Goal: Task Accomplishment & Management: Manage account settings

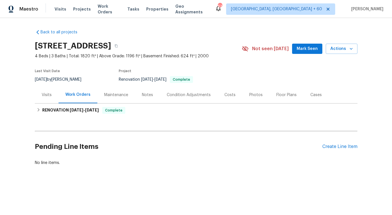
click at [147, 147] on h2 "Pending Line Items" at bounding box center [179, 147] width 288 height 27
click at [335, 145] on div "Create Line Item" at bounding box center [340, 146] width 35 height 5
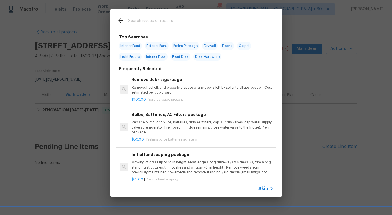
click at [265, 191] on span "Skip" at bounding box center [264, 189] width 10 height 6
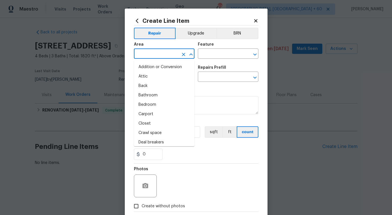
click at [161, 55] on input "text" at bounding box center [156, 54] width 45 height 9
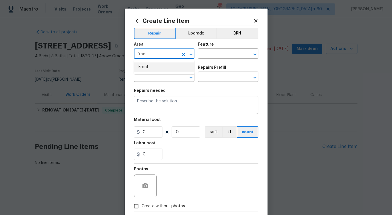
click at [148, 68] on li "Front" at bounding box center [164, 67] width 61 height 9
type input "Front"
click at [212, 56] on input "text" at bounding box center [220, 54] width 45 height 9
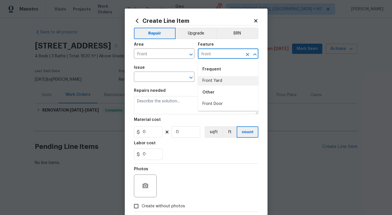
click at [213, 82] on li "Front Yard" at bounding box center [228, 80] width 61 height 9
type input "Front Yard"
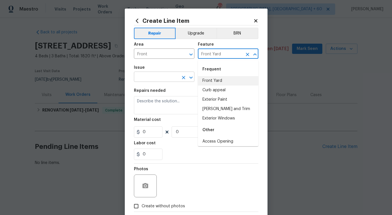
click at [148, 80] on input "text" at bounding box center [156, 77] width 45 height 9
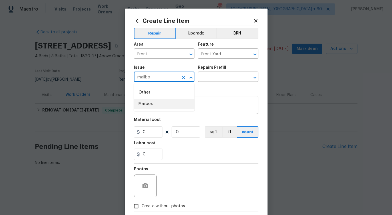
click at [156, 105] on li "Mailbox" at bounding box center [164, 103] width 61 height 9
type input "Mailbox"
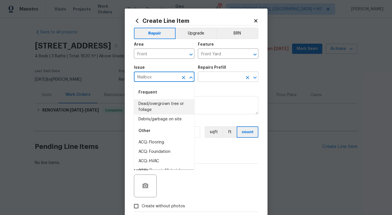
click at [219, 78] on input "text" at bounding box center [220, 77] width 45 height 9
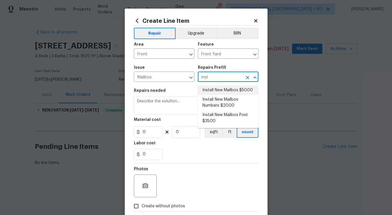
click at [228, 93] on li "Install New Mailbox $50.00" at bounding box center [228, 90] width 61 height 9
type input "Install New Mailbox $50.00"
type textarea "Remove the existing mailbox from the post and prep the area for a new mailbox. …"
type input "50"
type input "1"
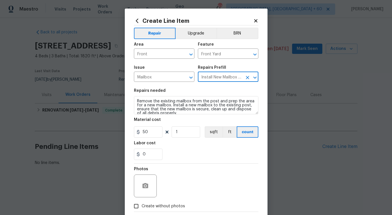
type input "Install New Mailbox $50.00"
click at [202, 105] on textarea "Remove the existing mailbox from the post and prep the area for a new mailbox. …" at bounding box center [196, 105] width 125 height 18
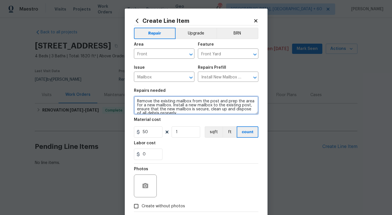
click at [202, 105] on textarea "Remove the existing mailbox from the post and prep the area for a new mailbox. …" at bounding box center [196, 105] width 125 height 18
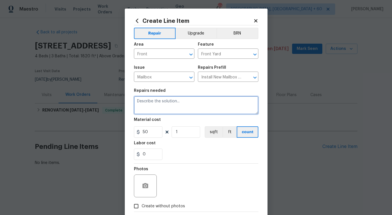
paste textarea "Feedback received that there is no mailbox and house number. Please supply and …"
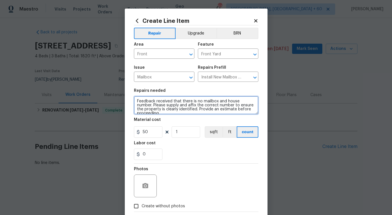
scroll to position [1, 0]
type textarea "Feedback received that there is no mailbox and house number. Please supply and …"
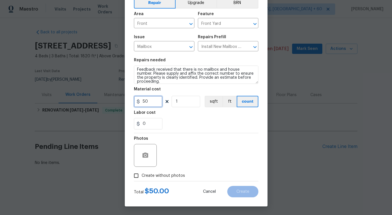
click at [144, 101] on input "50" at bounding box center [148, 101] width 29 height 11
type input "75"
click at [161, 172] on label "Create without photos" at bounding box center [158, 176] width 54 height 11
click at [142, 172] on input "Create without photos" at bounding box center [136, 176] width 11 height 11
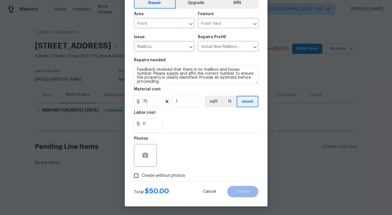
checkbox input "true"
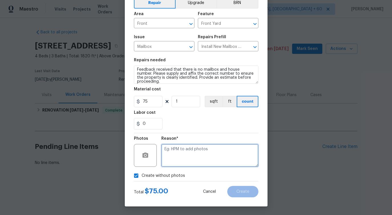
click at [187, 155] on textarea at bounding box center [209, 155] width 97 height 23
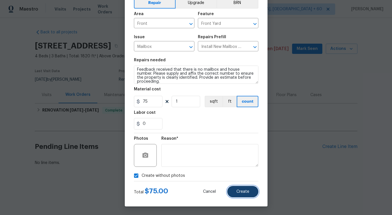
click at [247, 197] on button "Create" at bounding box center [242, 191] width 31 height 11
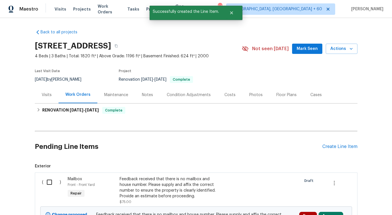
scroll to position [66, 0]
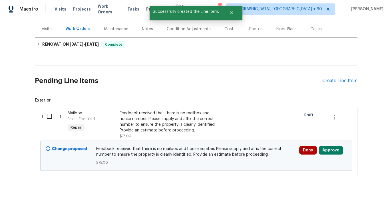
click at [46, 116] on input "checkbox" at bounding box center [51, 117] width 16 height 12
checkbox input "true"
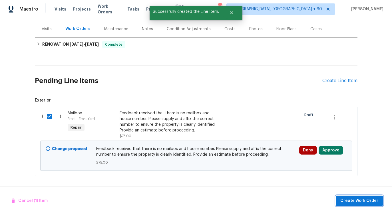
click at [367, 202] on span "Create Work Order" at bounding box center [360, 201] width 38 height 7
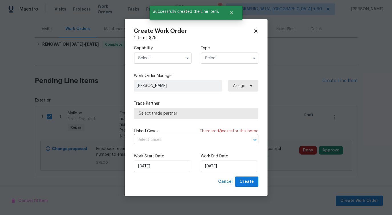
click at [162, 62] on input "text" at bounding box center [163, 58] width 58 height 11
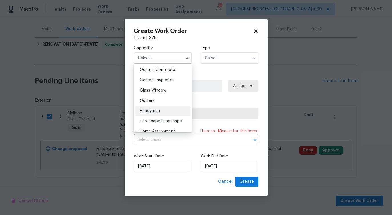
scroll to position [281, 0]
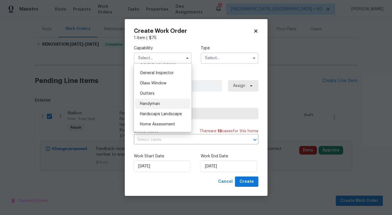
click at [165, 102] on div "Handyman" at bounding box center [162, 104] width 55 height 10
type input "Handyman"
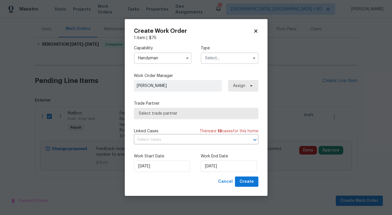
click at [210, 64] on div "Capability Handyman Type" at bounding box center [196, 55] width 125 height 28
click at [215, 60] on input "text" at bounding box center [230, 58] width 58 height 11
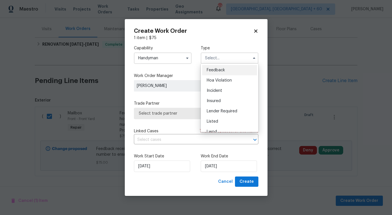
click at [213, 69] on span "Feedback" at bounding box center [216, 70] width 18 height 4
type input "Feedback"
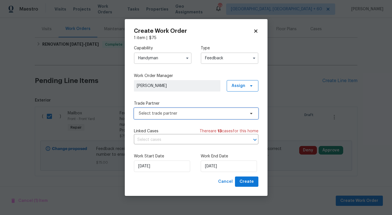
click at [159, 115] on span "Select trade partner" at bounding box center [192, 114] width 107 height 6
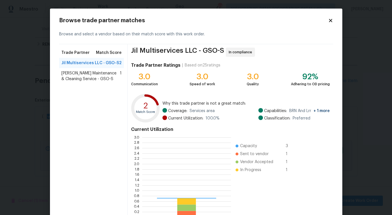
scroll to position [80, 89]
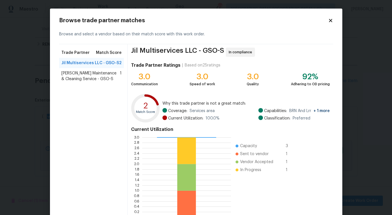
click at [91, 74] on span "Baker's Maintenance & Cleaning Service - GSO-S" at bounding box center [90, 76] width 59 height 11
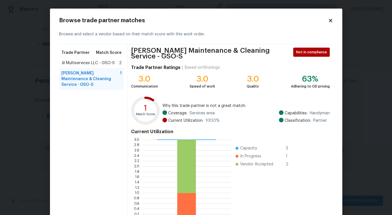
click at [96, 61] on span "Jil Multiservices LLC - GSO-S" at bounding box center [87, 63] width 53 height 6
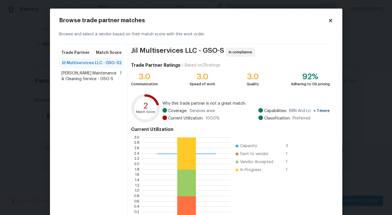
scroll to position [37, 0]
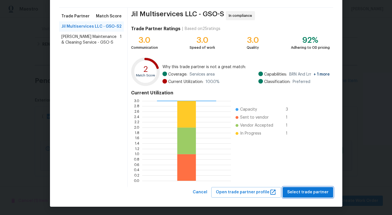
click at [292, 191] on span "Select trade partner" at bounding box center [307, 192] width 41 height 7
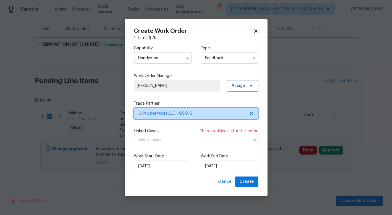
scroll to position [0, 0]
click at [160, 139] on input "text" at bounding box center [188, 140] width 109 height 9
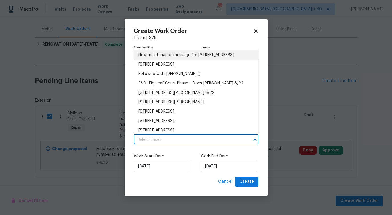
click at [167, 60] on li "New maintenance message for 3801 Fig Leaf Ct , Greensboro, NC 27406" at bounding box center [196, 55] width 125 height 9
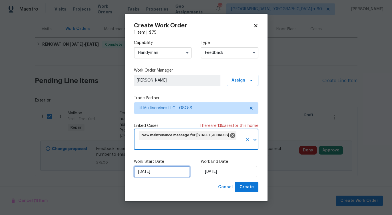
click at [159, 174] on input "[DATE]" at bounding box center [162, 171] width 56 height 11
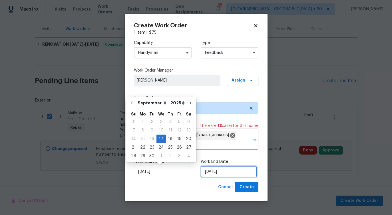
click at [222, 174] on input "[DATE]" at bounding box center [229, 171] width 56 height 11
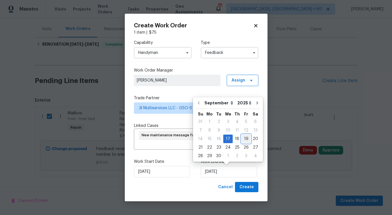
click at [243, 139] on div "19" at bounding box center [246, 139] width 9 height 8
type input "9/19/2025"
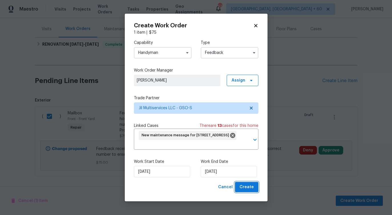
click at [248, 185] on span "Create" at bounding box center [247, 187] width 14 height 7
checkbox input "false"
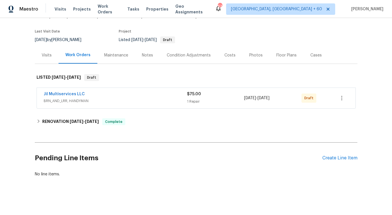
scroll to position [41, 0]
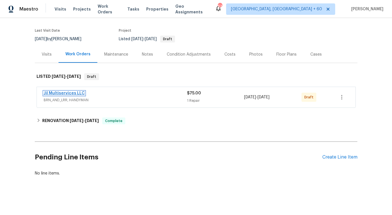
click at [81, 95] on link "Jil Multiservices LLC" at bounding box center [64, 93] width 41 height 4
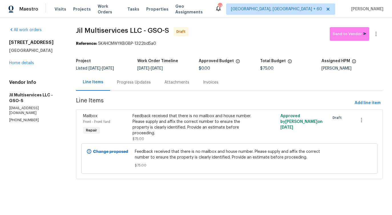
click at [132, 87] on div "Progress Updates" at bounding box center [133, 82] width 47 height 17
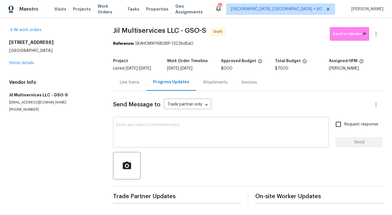
click at [143, 147] on div "x ​" at bounding box center [221, 133] width 216 height 29
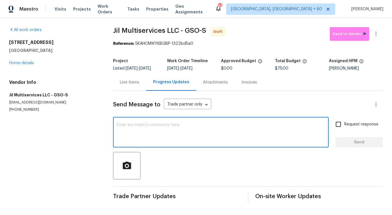
click at [175, 134] on textarea at bounding box center [221, 133] width 209 height 20
paste textarea "Hi this is Pavithra with Opendoor. I’m confirming you received the WO for the p…"
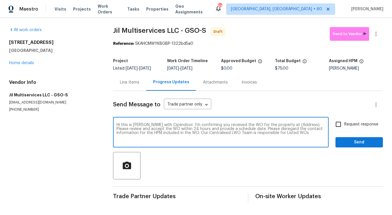
click at [289, 125] on textarea "Hi this is Pavithra with Opendoor. I’m confirming you received the WO for the p…" at bounding box center [221, 133] width 209 height 20
paste textarea "3801 Fig Leaf Ct, Greensboro, NC 27406"
type textarea "Hi this is Pavithra with Opendoor. I’m confirming you received the WO for the p…"
click at [369, 122] on span "Request response" at bounding box center [362, 125] width 34 height 6
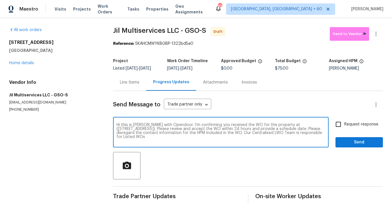
click at [345, 122] on input "Request response" at bounding box center [339, 125] width 12 height 12
checkbox input "true"
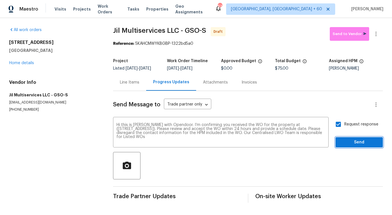
click at [365, 143] on span "Send" at bounding box center [359, 142] width 38 height 7
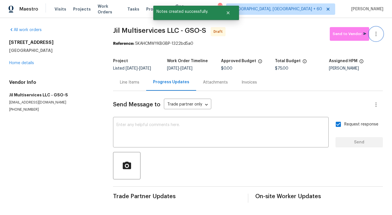
click at [374, 39] on button "button" at bounding box center [376, 34] width 14 height 14
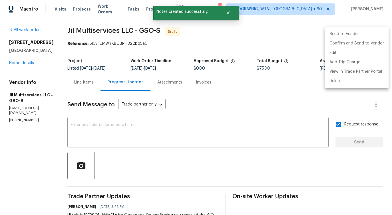
click at [358, 45] on li "Confirm and Send to Vendor" at bounding box center [357, 43] width 64 height 9
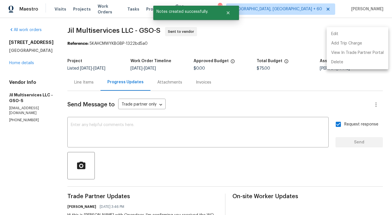
click at [244, 51] on div at bounding box center [196, 107] width 392 height 215
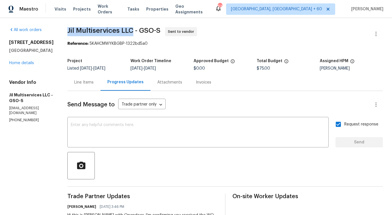
drag, startPoint x: 70, startPoint y: 28, endPoint x: 135, endPoint y: 32, distance: 65.2
click at [135, 32] on div "All work orders 3801 Fig Leaf Ct Greensboro, NC 27406 Home details Vendor Info …" at bounding box center [196, 137] width 392 height 239
copy span "Jil Multiservices LLC"
click at [25, 65] on div "3801 Fig Leaf Ct Greensboro, NC 27406 Home details" at bounding box center [31, 53] width 45 height 26
click at [25, 64] on link "Home details" at bounding box center [21, 63] width 25 height 4
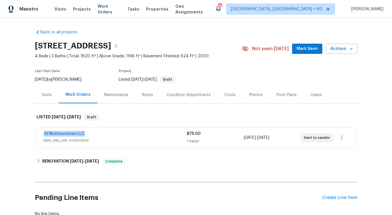
drag, startPoint x: 42, startPoint y: 131, endPoint x: 93, endPoint y: 131, distance: 50.6
click at [93, 131] on div "Jil Multiservices LLC BRN_AND_LRR, HANDYMAN $75.00 1 Repair 9/17/2025 - 9/19/20…" at bounding box center [196, 138] width 319 height 21
copy link "Jil Multiservices LLC"
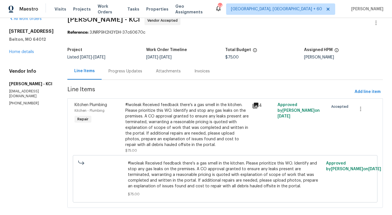
scroll to position [14, 0]
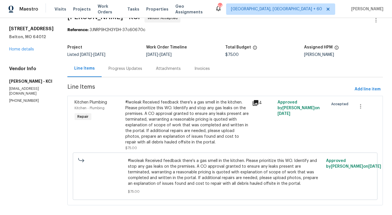
click at [150, 115] on div "#lwoleak Received feedback there's a gas smell in the kitchen. Please prioritiz…" at bounding box center [187, 123] width 124 height 46
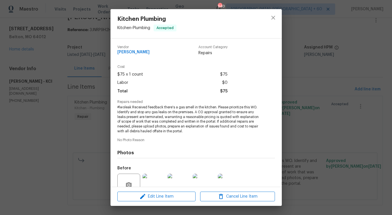
click at [151, 203] on div "Edit Line Item Cancel Line Item" at bounding box center [196, 196] width 171 height 19
click at [153, 194] on span "Edit Line Item" at bounding box center [156, 196] width 75 height 7
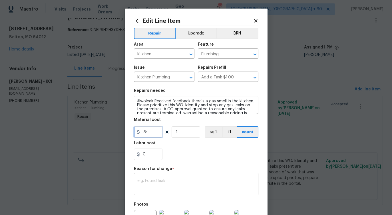
click at [143, 134] on input "75" at bounding box center [148, 132] width 29 height 11
type input "1200"
click at [161, 183] on textarea at bounding box center [196, 185] width 118 height 12
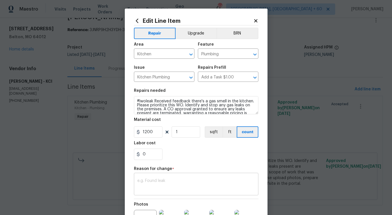
paste textarea "(PS) Updated cost per BR team approval."
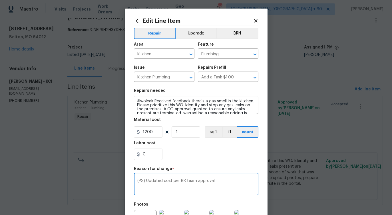
scroll to position [66, 0]
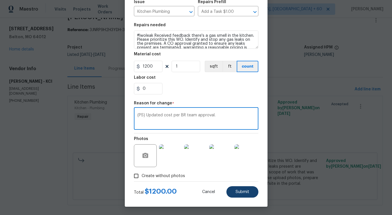
type textarea "(PS) Updated cost per BR team approval."
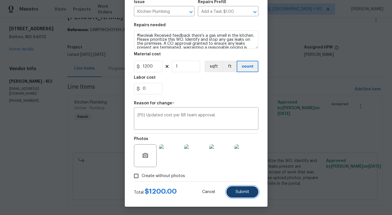
click at [238, 192] on span "Submit" at bounding box center [243, 192] width 14 height 4
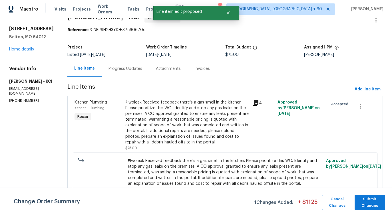
scroll to position [0, 0]
click at [369, 202] on span "Submit Changes" at bounding box center [370, 202] width 25 height 13
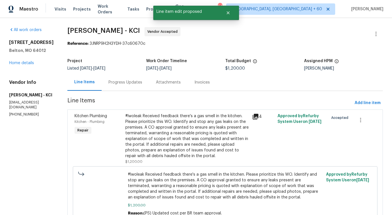
click at [136, 87] on div "Progress Updates" at bounding box center [125, 82] width 47 height 17
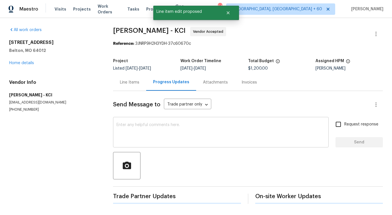
click at [145, 143] on div "x ​" at bounding box center [221, 133] width 216 height 29
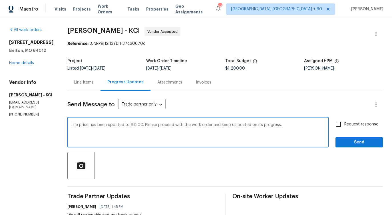
drag, startPoint x: 90, startPoint y: 132, endPoint x: 111, endPoint y: 131, distance: 21.5
click at [111, 131] on textarea "The price has been updated to $1200. Please proceed with the work order and kee…" at bounding box center [198, 133] width 255 height 20
drag, startPoint x: 114, startPoint y: 128, endPoint x: 137, endPoint y: 128, distance: 23.7
click at [137, 128] on textarea "The price has been updated to $1200. Please proceed with the work order and kee…" at bounding box center [198, 133] width 255 height 20
drag, startPoint x: 144, startPoint y: 125, endPoint x: 194, endPoint y: 131, distance: 50.4
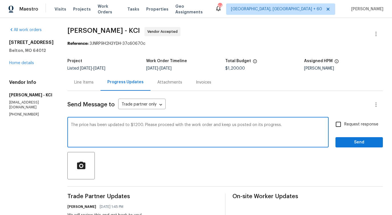
click at [194, 131] on textarea "The price has been updated to $1200. Please proceed with the work order and kee…" at bounding box center [198, 133] width 255 height 20
click at [217, 136] on textarea "The price has been updated to $1200. Please proceed with the work order and kee…" at bounding box center [198, 133] width 255 height 20
type textarea "The price has been updated to $1200. Please proceed with the work order and kee…"
click at [347, 125] on span "Request response" at bounding box center [362, 125] width 34 height 6
click at [345, 125] on input "Request response" at bounding box center [339, 125] width 12 height 12
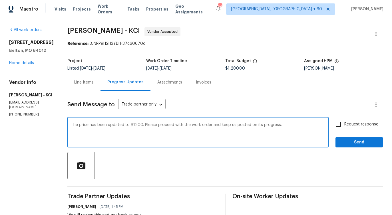
checkbox input "true"
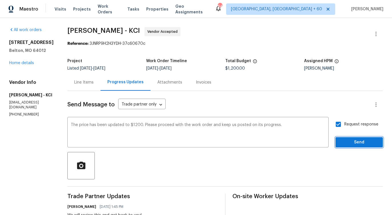
click at [346, 141] on span "Send" at bounding box center [359, 142] width 38 height 7
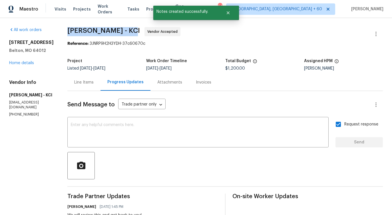
drag, startPoint x: 67, startPoint y: 30, endPoint x: 128, endPoint y: 31, distance: 61.5
copy span "MEL Contracting -"
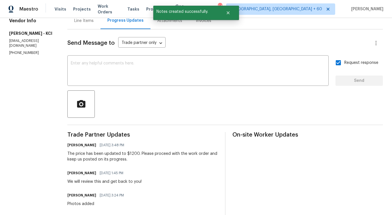
scroll to position [57, 0]
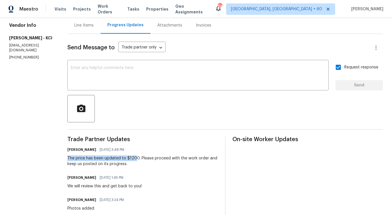
drag, startPoint x: 66, startPoint y: 157, endPoint x: 136, endPoint y: 157, distance: 69.7
click at [119, 160] on div "The price has been updated to $1200. Please proceed with the work order and kee…" at bounding box center [142, 161] width 151 height 11
drag, startPoint x: 68, startPoint y: 158, endPoint x: 136, endPoint y: 159, distance: 68.6
click at [136, 159] on div "The price has been updated to $1200. Please proceed with the work order and kee…" at bounding box center [142, 161] width 151 height 11
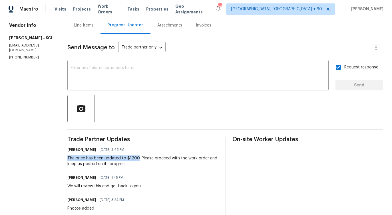
copy div "The price has been updated to $1200"
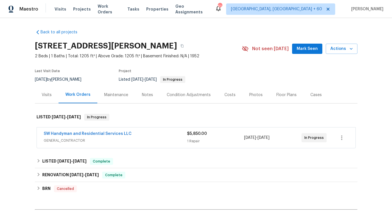
click at [47, 96] on div "Visits" at bounding box center [47, 95] width 10 height 6
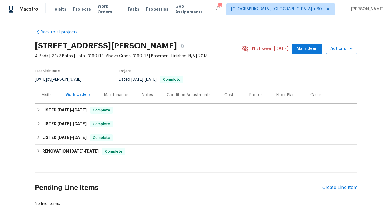
click at [335, 51] on span "Actions" at bounding box center [342, 48] width 23 height 7
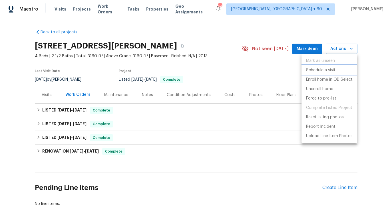
click at [312, 71] on p "Schedule a visit" at bounding box center [320, 70] width 29 height 6
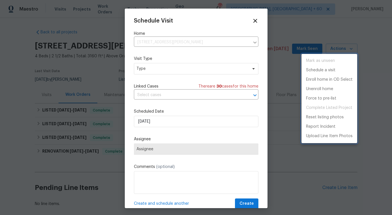
click at [156, 72] on div at bounding box center [196, 107] width 392 height 215
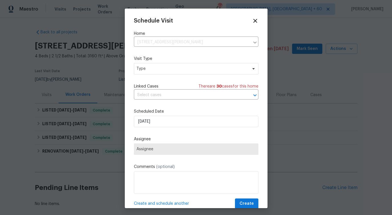
click at [156, 72] on div "Mark as unseen Schedule a visit Enroll home in OD Select Unenroll home Force to…" at bounding box center [196, 107] width 392 height 215
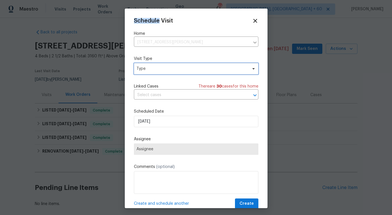
click at [152, 70] on span "Type" at bounding box center [192, 69] width 111 height 6
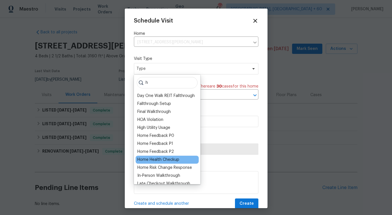
type input "h"
click at [158, 160] on div "Home Health Checkup" at bounding box center [158, 160] width 42 height 6
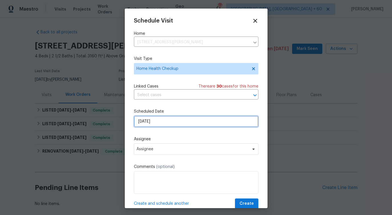
click at [162, 119] on input "[DATE]" at bounding box center [196, 121] width 125 height 11
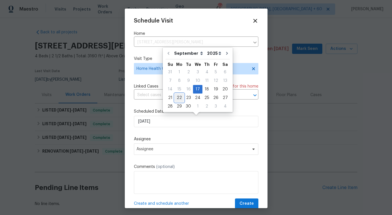
click at [182, 98] on div "22" at bounding box center [179, 98] width 9 height 8
type input "[DATE]"
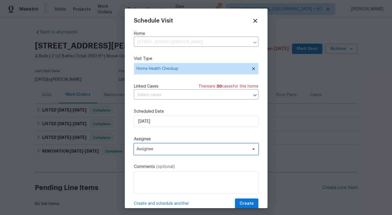
click at [150, 152] on span "Assignee" at bounding box center [193, 149] width 112 height 5
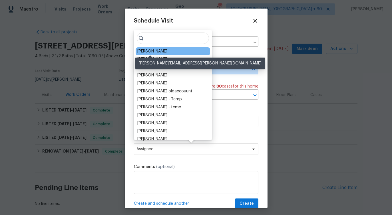
click at [158, 52] on div "[PERSON_NAME]" at bounding box center [152, 52] width 30 height 6
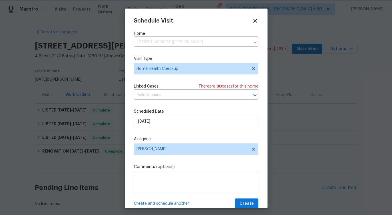
scroll to position [10, 0]
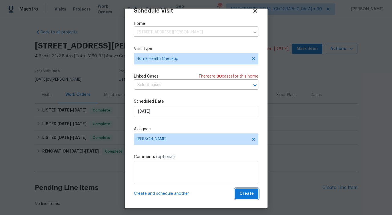
click at [248, 195] on span "Create" at bounding box center [247, 194] width 14 height 7
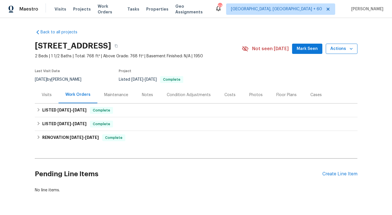
click at [337, 53] on button "Actions" at bounding box center [342, 49] width 32 height 11
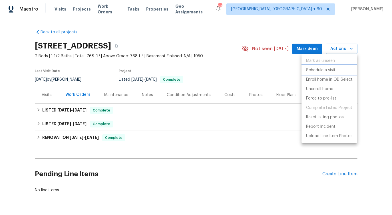
click at [324, 69] on p "Schedule a visit" at bounding box center [320, 70] width 29 height 6
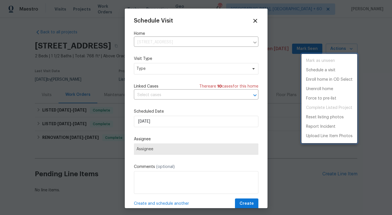
click at [155, 70] on div at bounding box center [196, 107] width 392 height 215
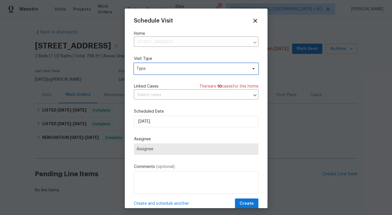
click at [155, 70] on span "Type" at bounding box center [192, 69] width 111 height 6
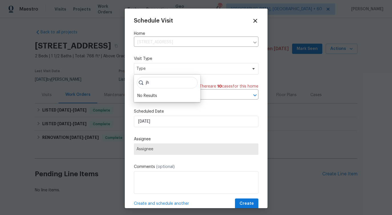
type input "j"
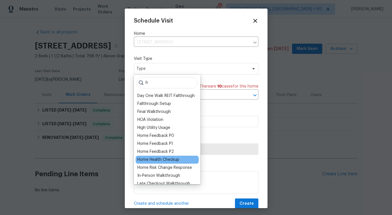
type input "h"
click at [155, 159] on div "Home Health Checkup" at bounding box center [158, 160] width 42 height 6
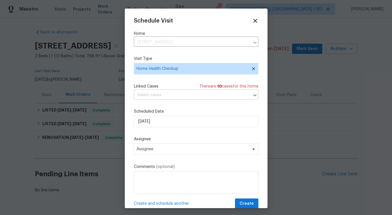
click at [162, 95] on input "text" at bounding box center [188, 95] width 109 height 9
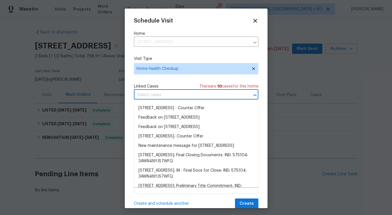
click at [162, 95] on input "text" at bounding box center [188, 95] width 109 height 9
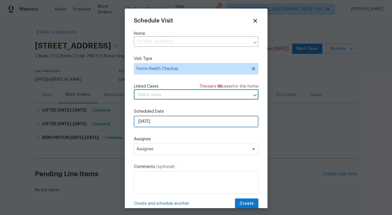
click at [153, 118] on input "[DATE]" at bounding box center [196, 121] width 125 height 11
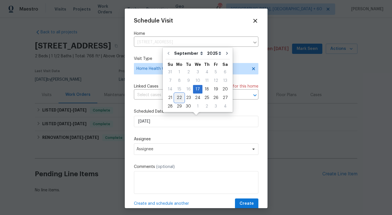
click at [178, 100] on div "22" at bounding box center [179, 98] width 9 height 8
type input "[DATE]"
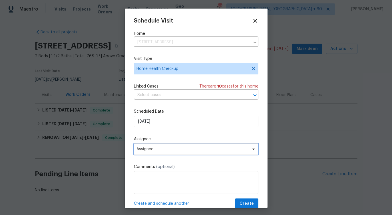
click at [151, 148] on span "Assignee" at bounding box center [193, 149] width 112 height 5
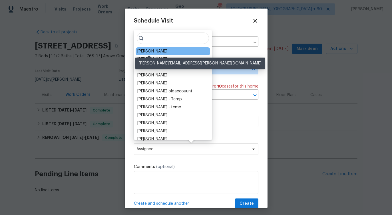
click at [156, 51] on div "[PERSON_NAME]" at bounding box center [152, 52] width 30 height 6
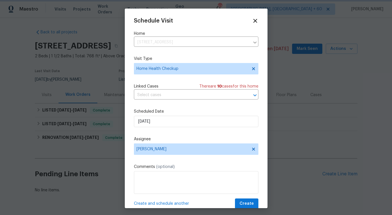
scroll to position [10, 0]
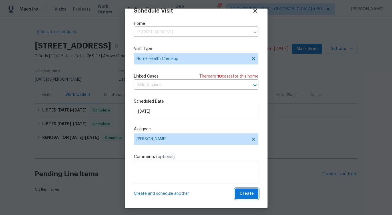
click at [251, 194] on span "Create" at bounding box center [247, 194] width 14 height 7
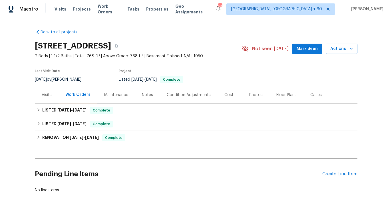
click at [51, 98] on div "Visits" at bounding box center [47, 95] width 24 height 17
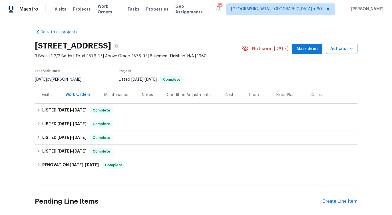
click at [342, 49] on span "Actions" at bounding box center [342, 48] width 23 height 7
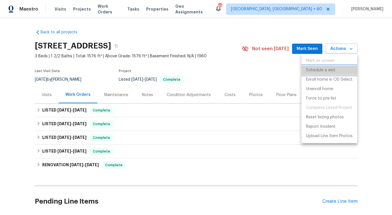
click at [327, 67] on p "Schedule a visit" at bounding box center [320, 70] width 29 height 6
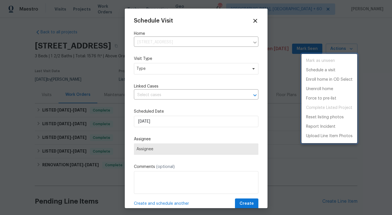
click at [144, 71] on div at bounding box center [196, 107] width 392 height 215
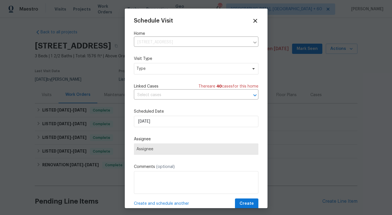
click at [144, 71] on div "Mark as unseen Schedule a visit Enroll home in OD Select Unenroll home Force to…" at bounding box center [196, 107] width 392 height 215
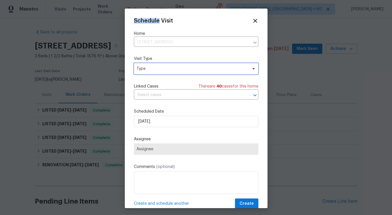
click at [144, 71] on span "Type" at bounding box center [192, 69] width 111 height 6
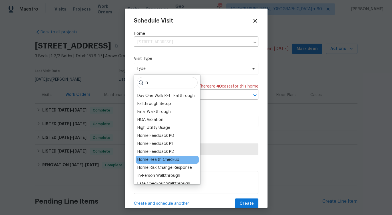
type input "h"
click at [156, 162] on div "Home Health Checkup" at bounding box center [158, 160] width 42 height 6
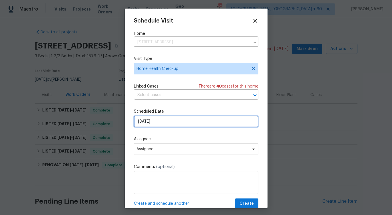
click at [173, 121] on input "[DATE]" at bounding box center [196, 121] width 125 height 11
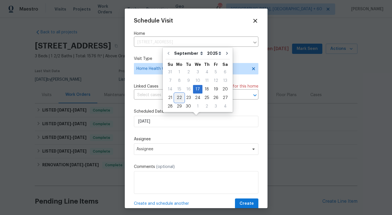
click at [177, 101] on div "22" at bounding box center [179, 98] width 9 height 8
type input "[DATE]"
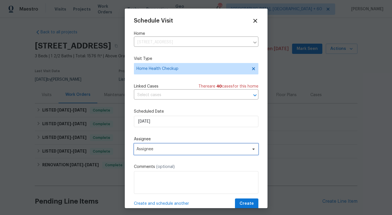
click at [149, 148] on span "Assignee" at bounding box center [193, 149] width 112 height 5
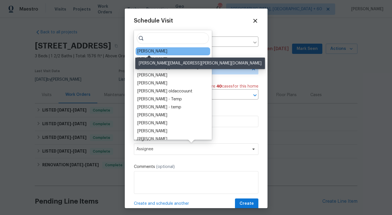
click at [153, 53] on div "Dodd Drayer" at bounding box center [152, 52] width 30 height 6
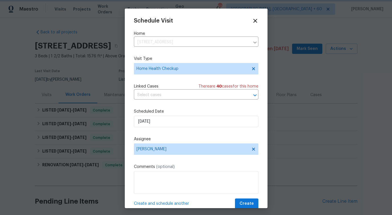
scroll to position [10, 0]
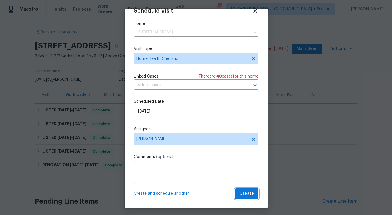
click at [252, 194] on span "Create" at bounding box center [247, 194] width 14 height 7
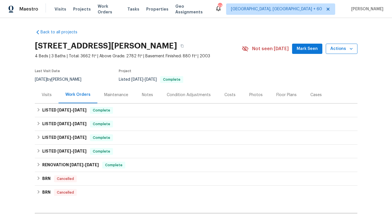
click at [339, 51] on span "Actions" at bounding box center [342, 48] width 23 height 7
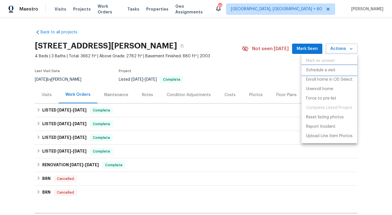
click at [323, 69] on p "Schedule a visit" at bounding box center [320, 70] width 29 height 6
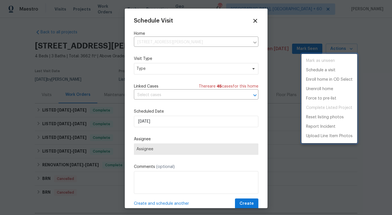
click at [163, 73] on div at bounding box center [196, 107] width 392 height 215
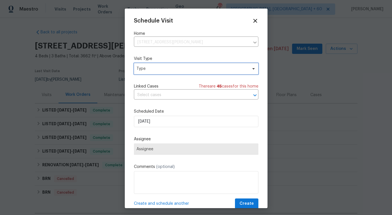
click at [163, 70] on span "Type" at bounding box center [192, 69] width 111 height 6
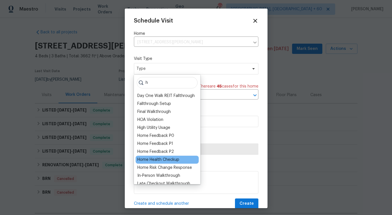
type input "h"
click at [159, 159] on div "Home Health Checkup" at bounding box center [158, 160] width 42 height 6
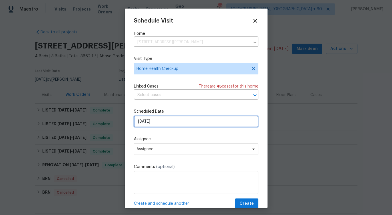
click at [152, 120] on input "[DATE]" at bounding box center [196, 121] width 125 height 11
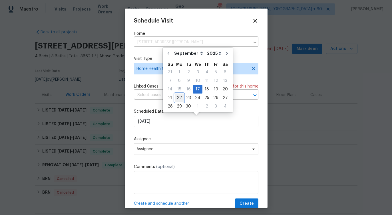
click at [177, 98] on div "22" at bounding box center [179, 98] width 9 height 8
type input "[DATE]"
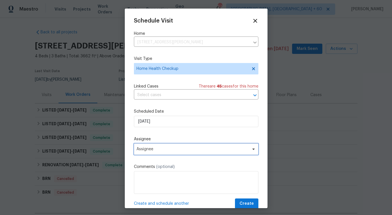
click at [155, 147] on span "Assignee" at bounding box center [193, 149] width 112 height 5
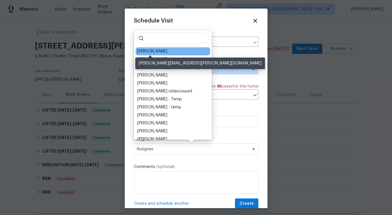
click at [149, 52] on div "[PERSON_NAME]" at bounding box center [152, 52] width 30 height 6
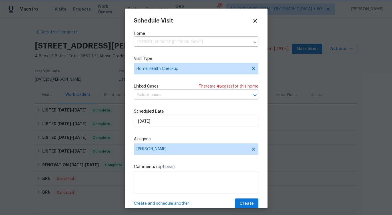
scroll to position [10, 0]
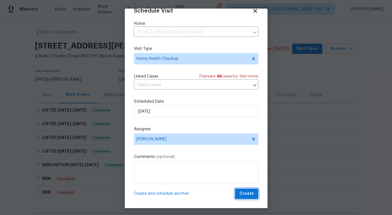
click at [253, 196] on span "Create" at bounding box center [247, 194] width 14 height 7
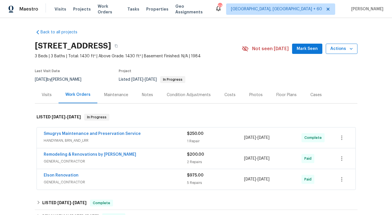
click at [340, 53] on span "Actions" at bounding box center [342, 48] width 23 height 7
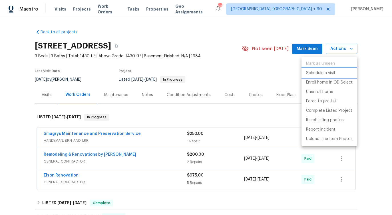
click at [324, 73] on p "Schedule a visit" at bounding box center [320, 73] width 29 height 6
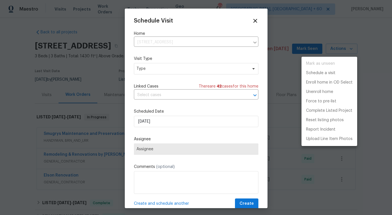
click at [199, 72] on div at bounding box center [196, 107] width 392 height 215
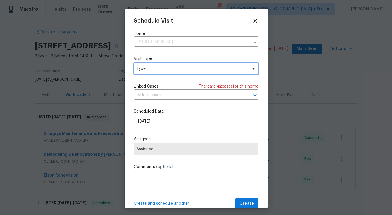
click at [193, 69] on span "Type" at bounding box center [192, 69] width 111 height 6
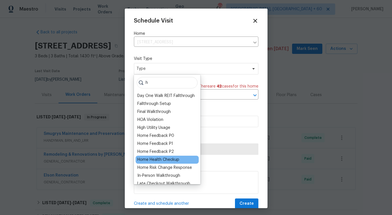
type input "h"
click at [153, 159] on div "Home Health Checkup" at bounding box center [158, 160] width 42 height 6
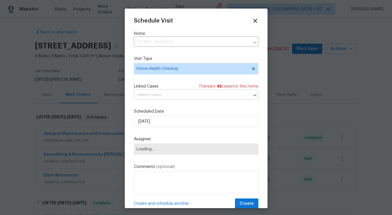
click at [157, 96] on input "text" at bounding box center [188, 95] width 109 height 9
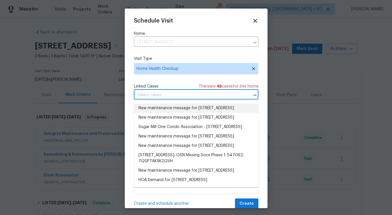
click at [154, 113] on li "New maintenance message for 3801 Crown Point Rd Unit 1311, Jacksonville, FL 322…" at bounding box center [196, 108] width 125 height 9
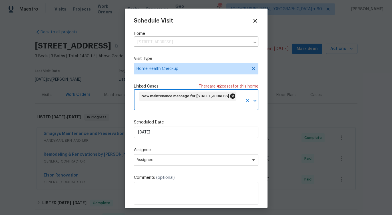
click at [235, 95] on icon at bounding box center [232, 96] width 5 height 5
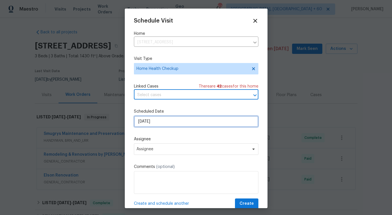
click at [153, 121] on input "[DATE]" at bounding box center [196, 121] width 125 height 11
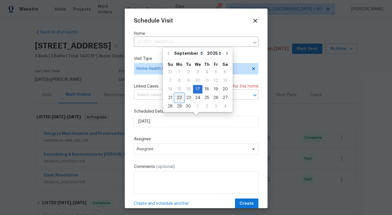
click at [178, 98] on div "22" at bounding box center [179, 98] width 9 height 8
type input "[DATE]"
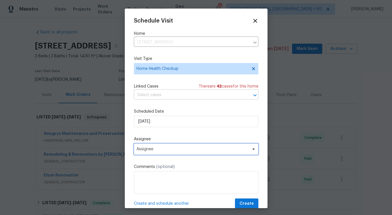
click at [147, 147] on span "Assignee" at bounding box center [196, 149] width 125 height 11
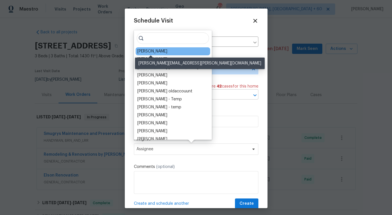
click at [157, 51] on div "[PERSON_NAME]" at bounding box center [152, 52] width 30 height 6
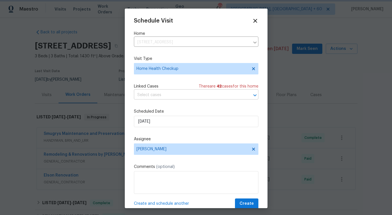
scroll to position [10, 0]
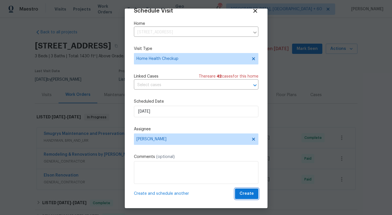
click at [248, 196] on span "Create" at bounding box center [247, 194] width 14 height 7
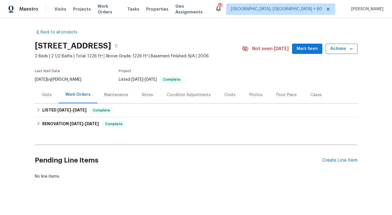
click at [334, 51] on span "Actions" at bounding box center [342, 48] width 23 height 7
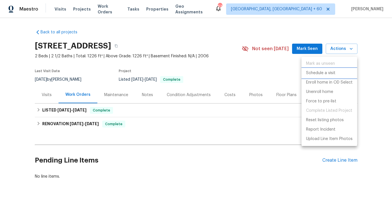
click at [323, 74] on p "Schedule a visit" at bounding box center [320, 73] width 29 height 6
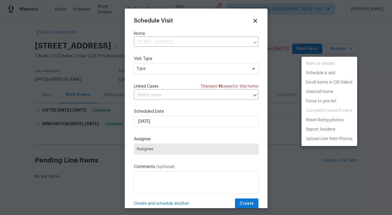
click at [164, 68] on div at bounding box center [196, 107] width 392 height 215
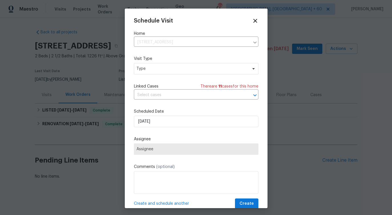
click at [164, 68] on div "Mark as unseen Schedule a visit Enroll home in OD Select Unenroll home Force to…" at bounding box center [196, 107] width 392 height 215
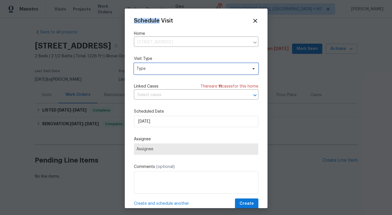
click at [164, 68] on span "Type" at bounding box center [192, 69] width 111 height 6
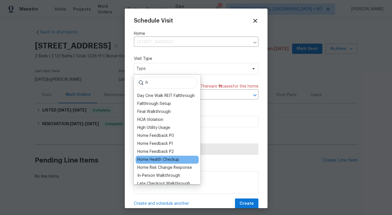
type input "h"
click at [162, 160] on div "Home Health Checkup" at bounding box center [158, 160] width 42 height 6
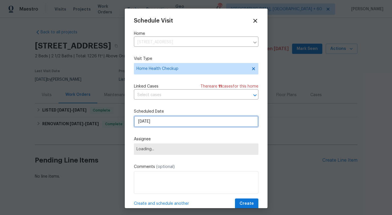
click at [164, 122] on input "[DATE]" at bounding box center [196, 121] width 125 height 11
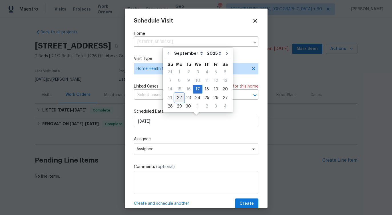
click at [180, 97] on div "22" at bounding box center [179, 98] width 9 height 8
type input "[DATE]"
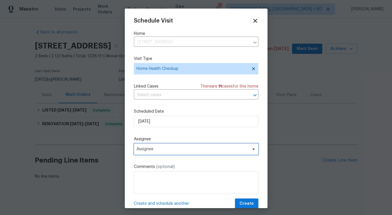
click at [157, 151] on span "Assignee" at bounding box center [193, 149] width 112 height 5
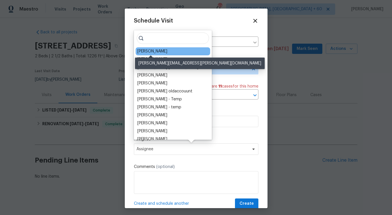
click at [157, 53] on div "[PERSON_NAME]" at bounding box center [152, 52] width 30 height 6
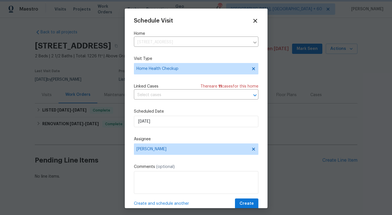
scroll to position [10, 0]
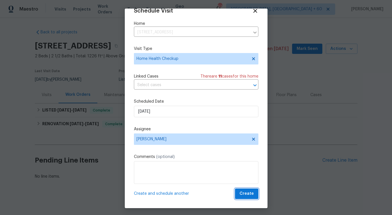
click at [248, 197] on span "Create" at bounding box center [247, 194] width 14 height 7
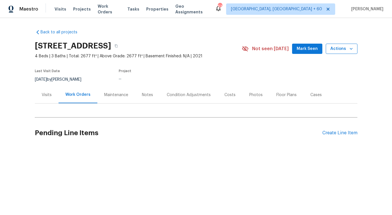
click at [346, 51] on span "Actions" at bounding box center [342, 48] width 23 height 7
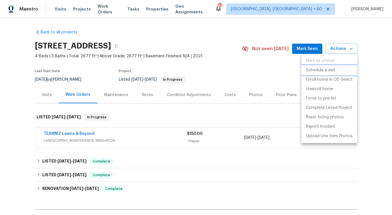
click at [329, 71] on p "Schedule a visit" at bounding box center [320, 70] width 29 height 6
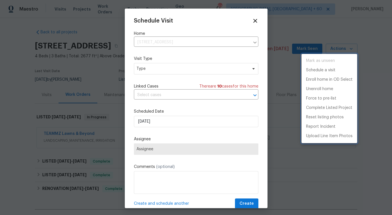
click at [153, 68] on div at bounding box center [196, 107] width 392 height 215
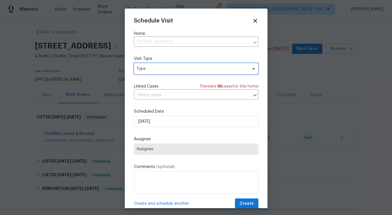
click at [153, 68] on span "Type" at bounding box center [192, 69] width 111 height 6
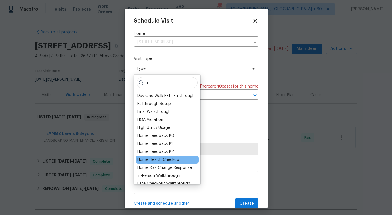
type input "h"
click at [157, 159] on div "Home Health Checkup" at bounding box center [158, 160] width 42 height 6
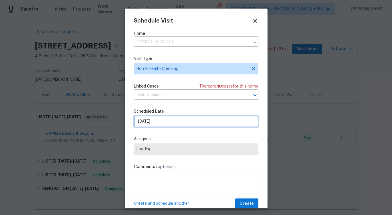
click at [162, 121] on input "[DATE]" at bounding box center [196, 121] width 125 height 11
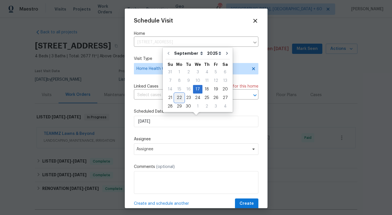
click at [179, 98] on div "22" at bounding box center [179, 98] width 9 height 8
type input "[DATE]"
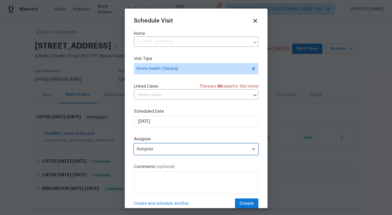
click at [153, 151] on span "Assignee" at bounding box center [193, 149] width 112 height 5
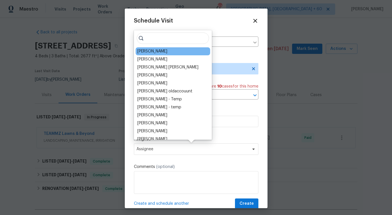
click at [167, 50] on div "[PERSON_NAME]" at bounding box center [173, 51] width 75 height 8
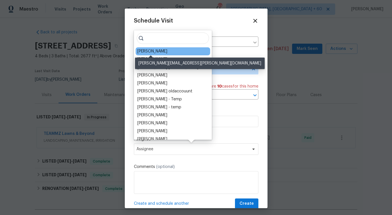
click at [159, 51] on div "[PERSON_NAME]" at bounding box center [152, 52] width 30 height 6
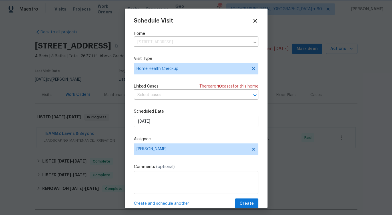
scroll to position [10, 0]
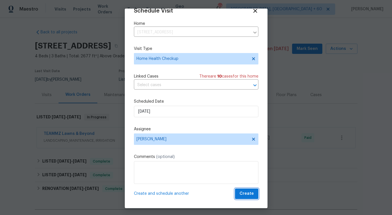
click at [247, 195] on span "Create" at bounding box center [247, 194] width 14 height 7
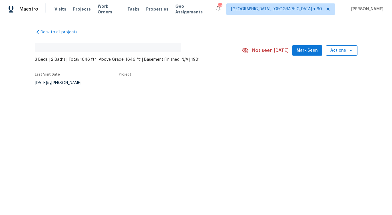
click at [338, 49] on span "Actions" at bounding box center [342, 50] width 23 height 7
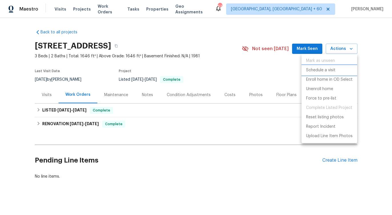
click at [316, 70] on p "Schedule a visit" at bounding box center [320, 70] width 29 height 6
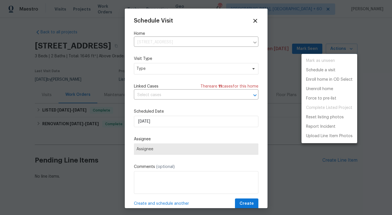
click at [169, 67] on div at bounding box center [196, 107] width 392 height 215
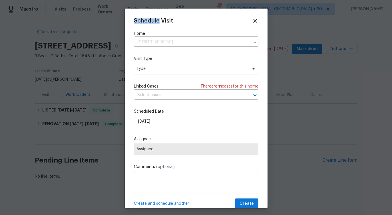
click at [169, 67] on div "Mark as unseen Schedule a visit Enroll home in OD Select Unenroll home Force to…" at bounding box center [196, 107] width 392 height 215
click at [168, 68] on span "Type" at bounding box center [192, 69] width 111 height 6
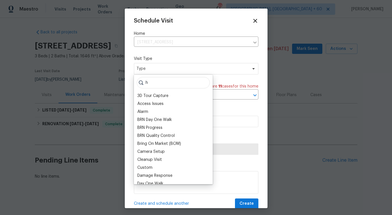
type input "h"
click at [168, 68] on span "Type" at bounding box center [192, 69] width 111 height 6
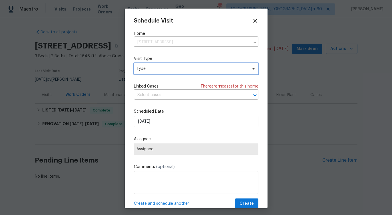
click at [157, 73] on span "Type" at bounding box center [196, 68] width 125 height 11
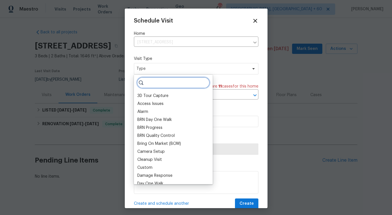
click at [148, 82] on input "search" at bounding box center [173, 82] width 73 height 11
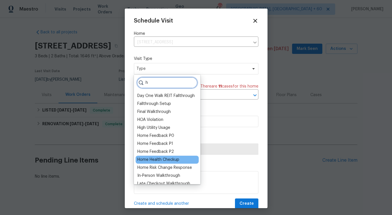
type input "h"
click at [156, 159] on div "Home Health Checkup" at bounding box center [158, 160] width 42 height 6
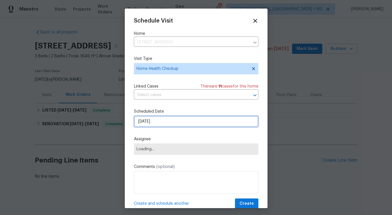
click at [163, 127] on input "[DATE]" at bounding box center [196, 121] width 125 height 11
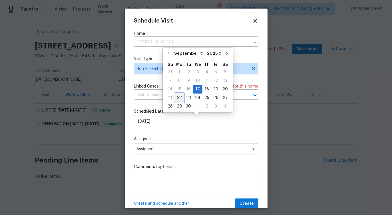
click at [179, 99] on div "22" at bounding box center [179, 98] width 9 height 8
type input "[DATE]"
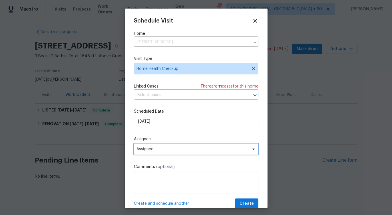
click at [148, 151] on span "Assignee" at bounding box center [193, 149] width 112 height 5
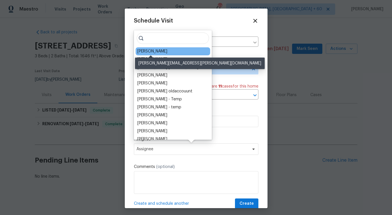
click at [155, 52] on div "[PERSON_NAME]" at bounding box center [152, 52] width 30 height 6
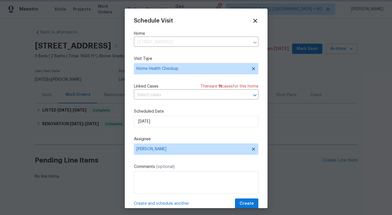
scroll to position [10, 0]
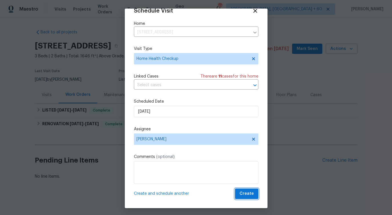
click at [250, 193] on span "Create" at bounding box center [247, 194] width 14 height 7
